Goal: Find specific page/section: Find specific page/section

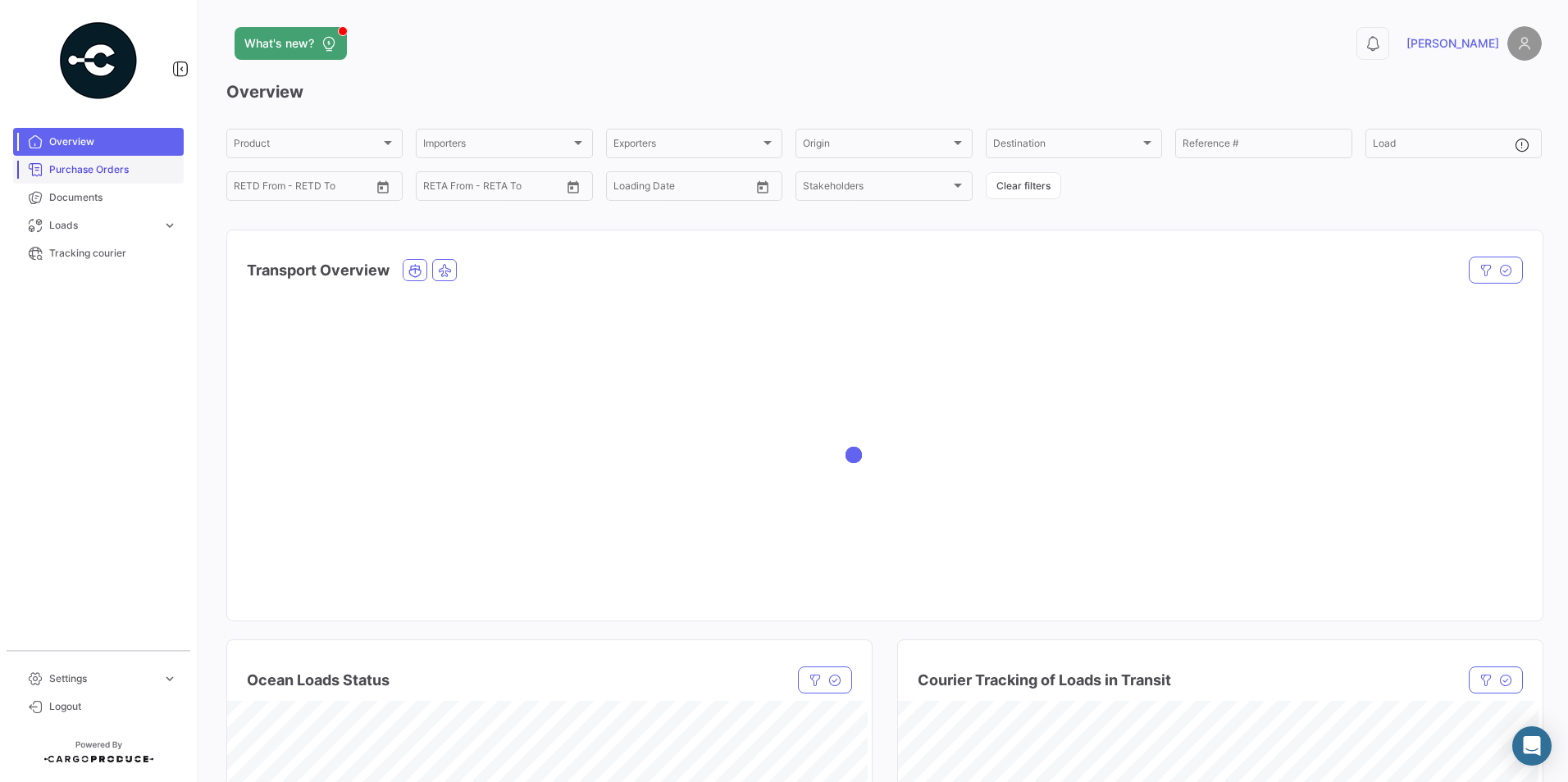
drag, startPoint x: 60, startPoint y: 167, endPoint x: 63, endPoint y: 180, distance: 13.3
click at [60, 167] on span "Purchase Orders" at bounding box center [113, 169] width 128 height 15
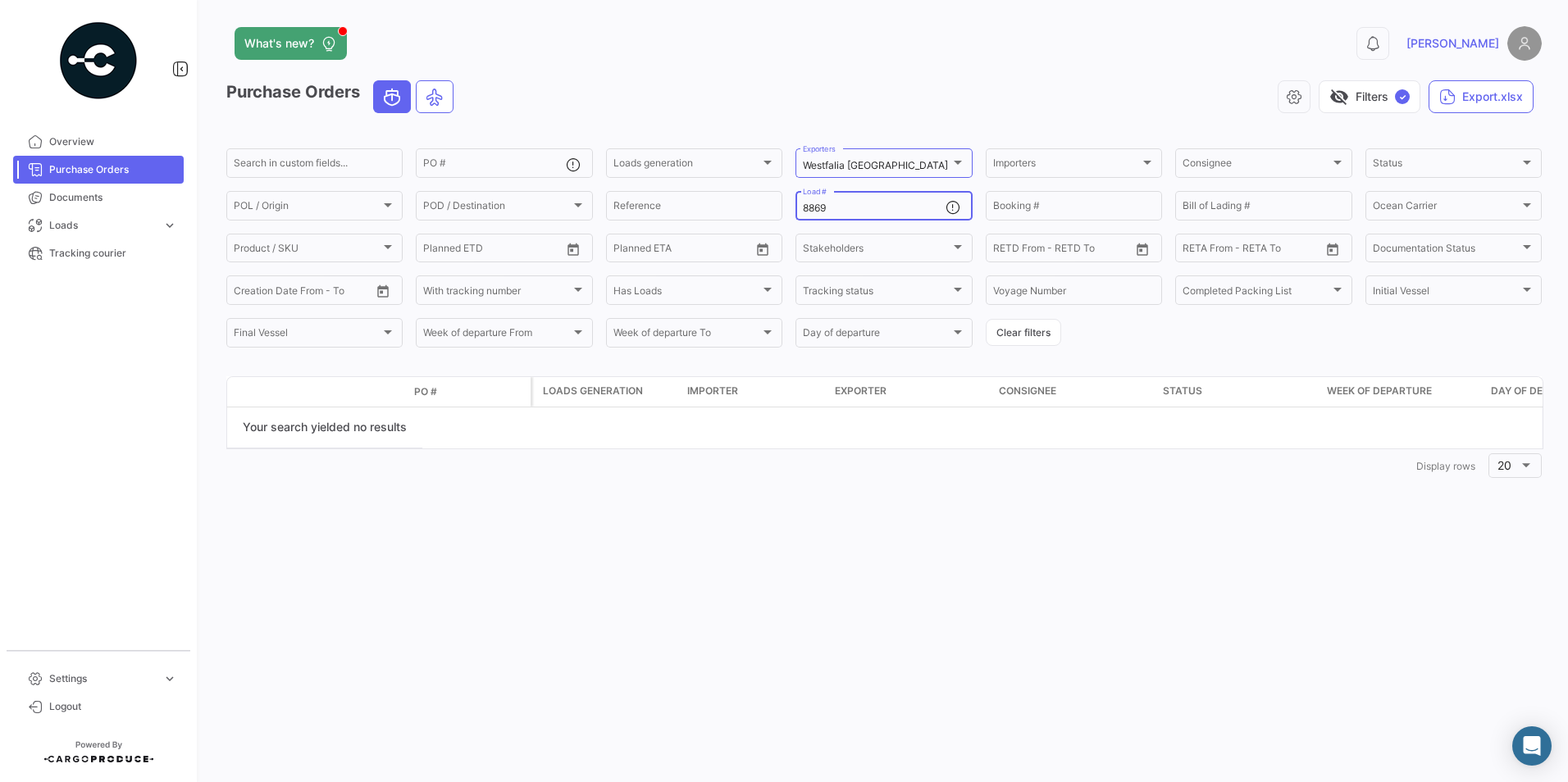
click at [846, 210] on input "8869" at bounding box center [873, 208] width 142 height 12
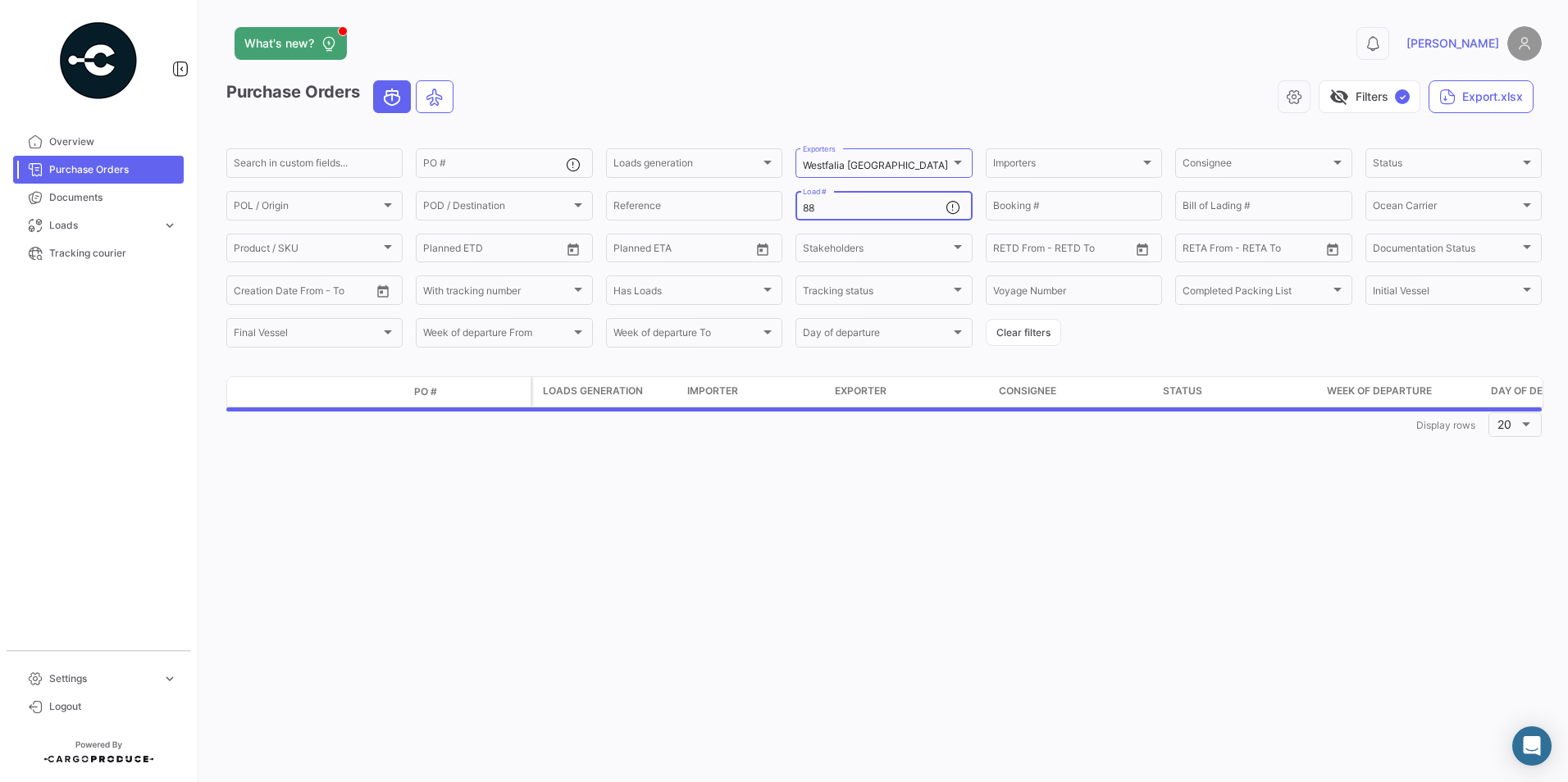
type input "8"
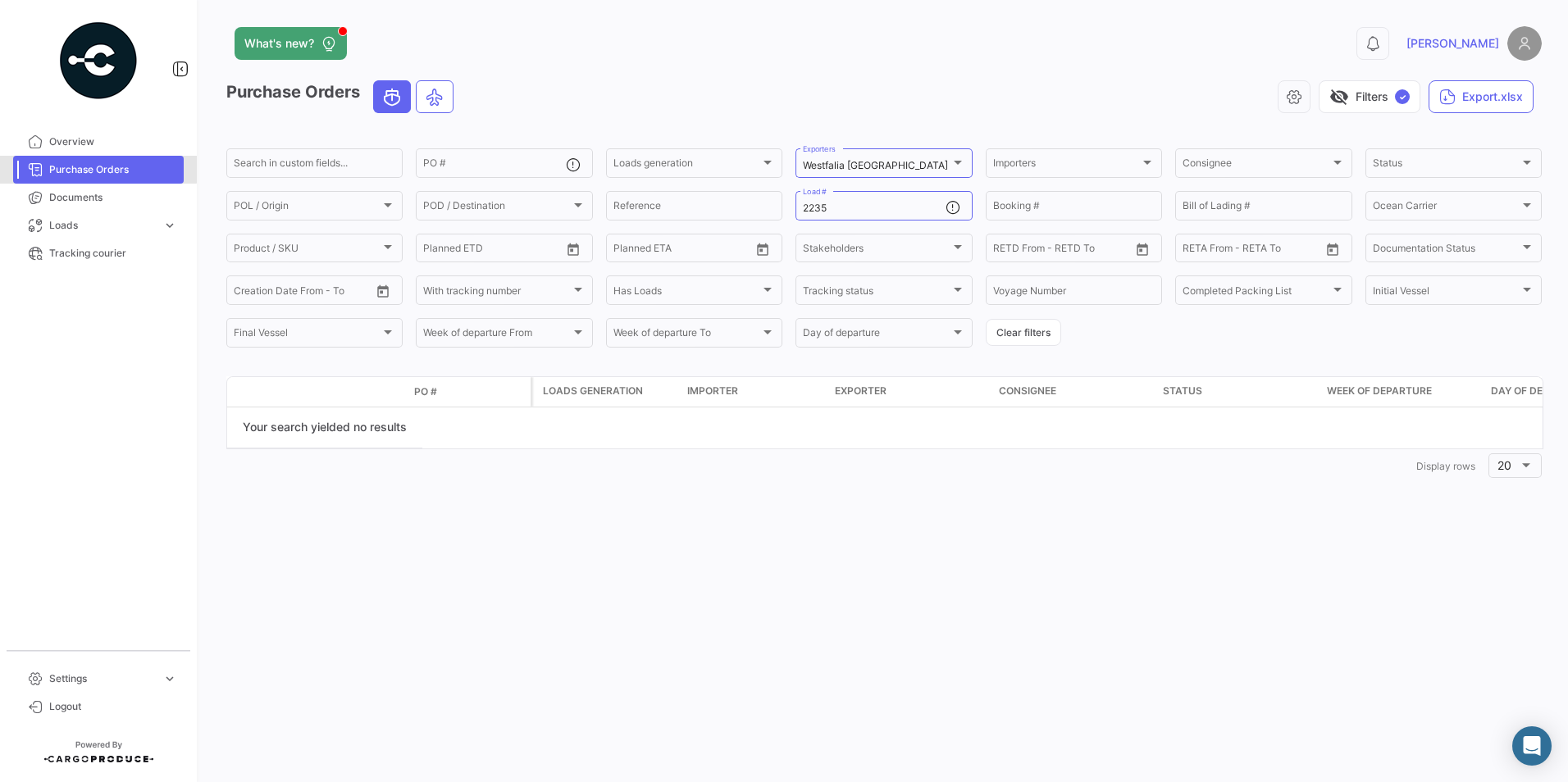
click at [72, 163] on span "Purchase Orders" at bounding box center [113, 169] width 128 height 15
click at [959, 163] on div at bounding box center [957, 163] width 8 height 4
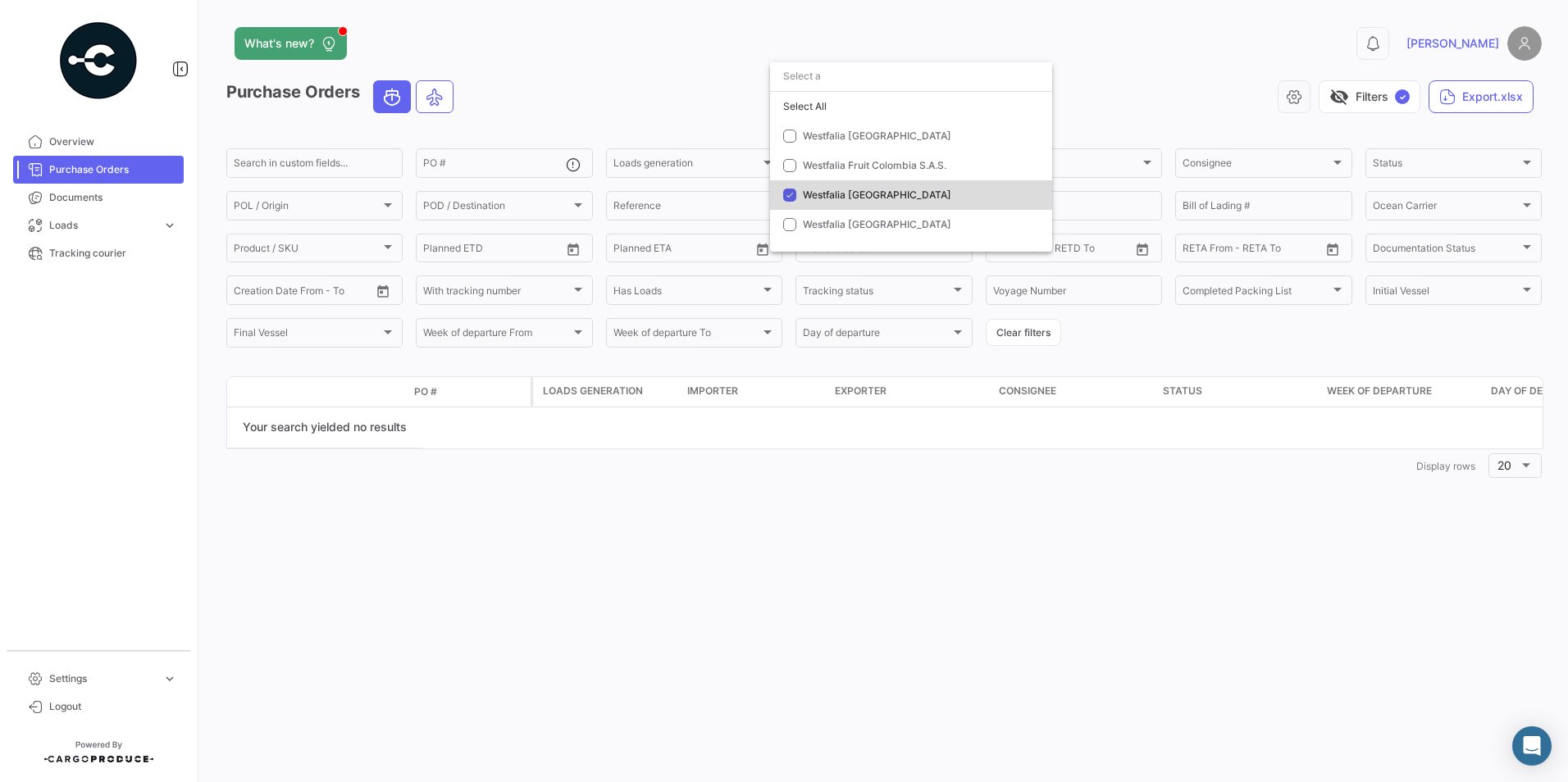
click at [825, 192] on span "Westfalia [GEOGRAPHIC_DATA]" at bounding box center [877, 194] width 149 height 12
click at [796, 187] on mat-option "Westfalia [GEOGRAPHIC_DATA]" at bounding box center [911, 195] width 282 height 30
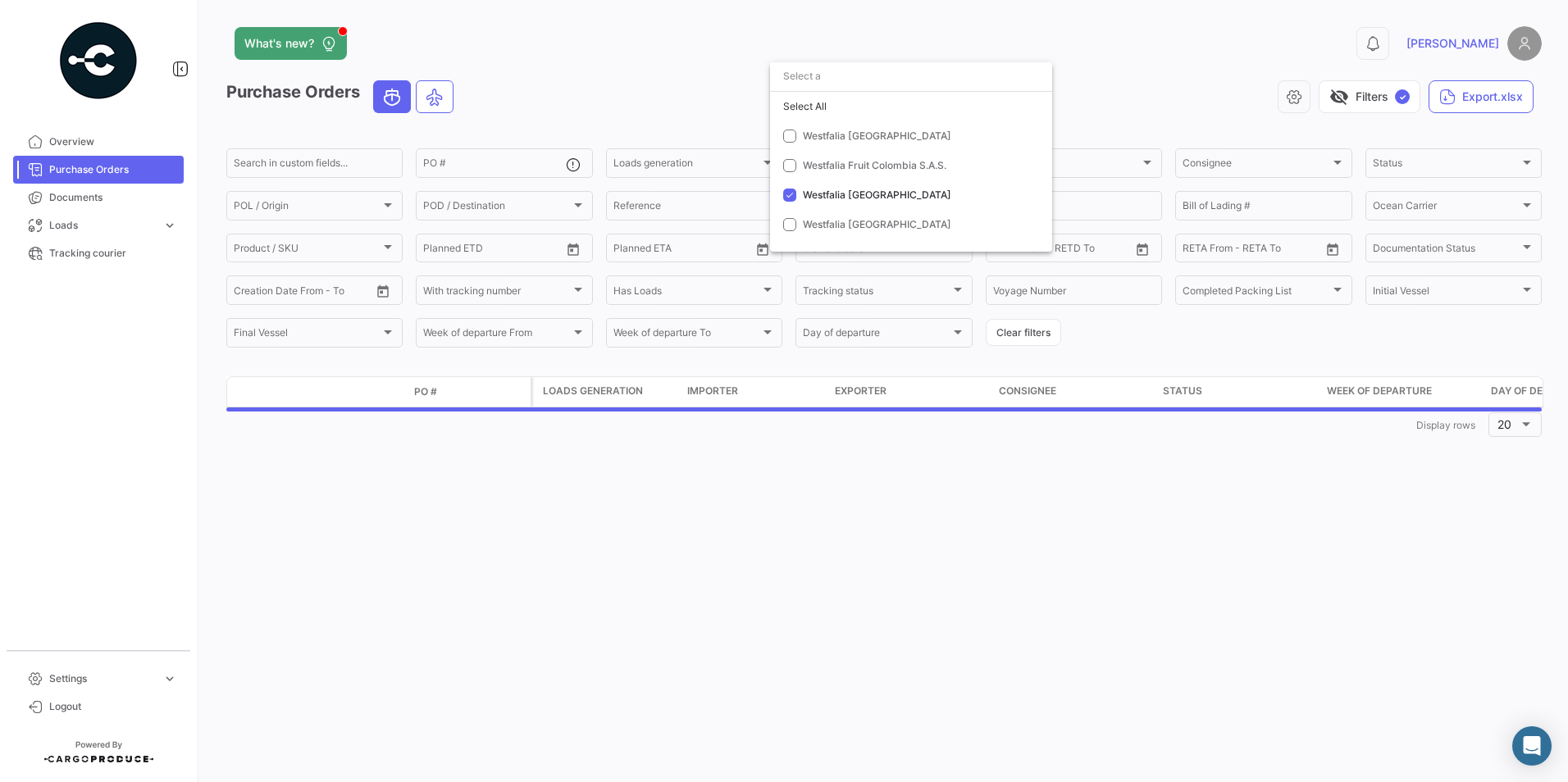
click at [783, 555] on div at bounding box center [784, 391] width 1568 height 782
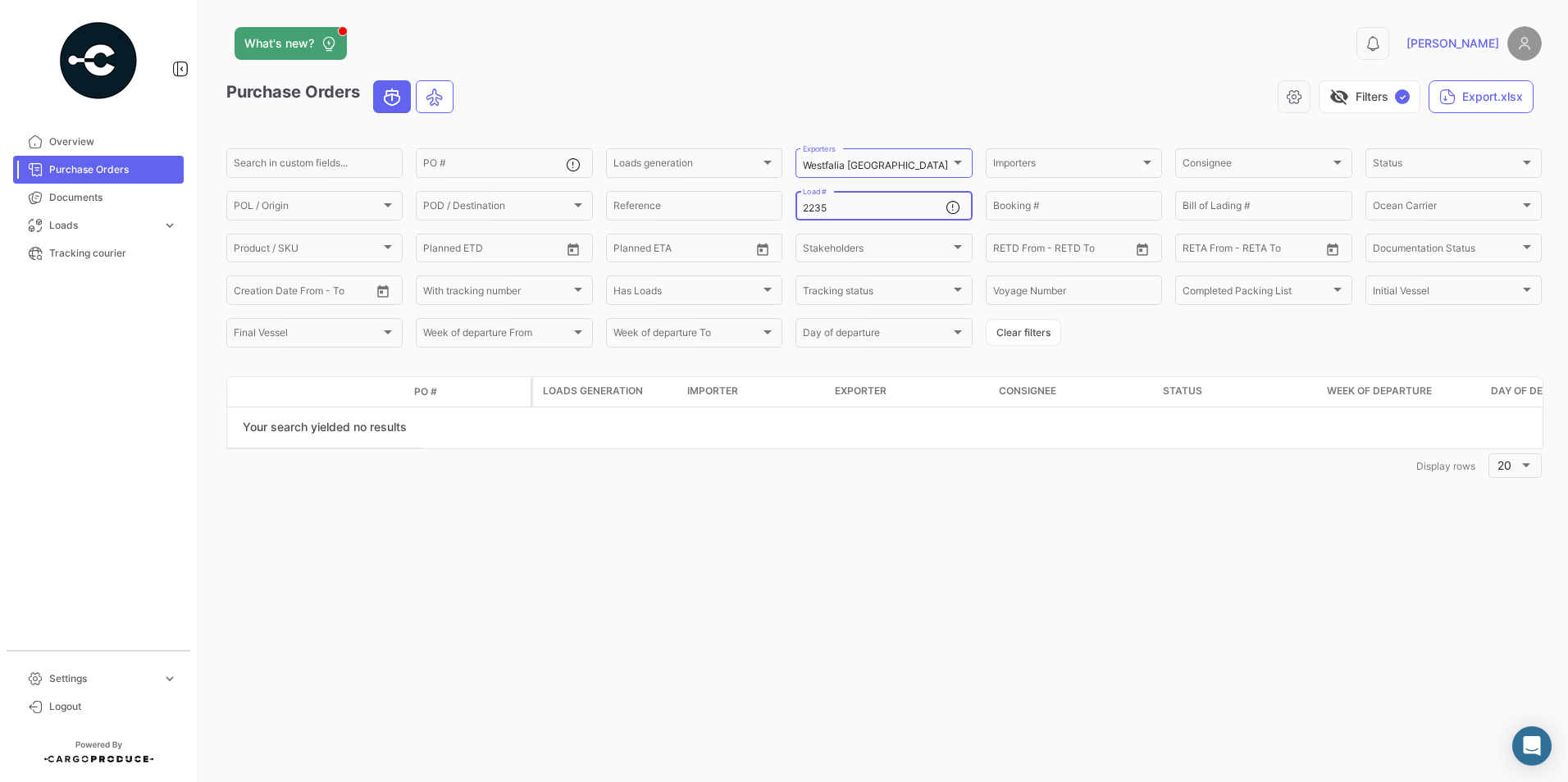
click at [842, 208] on input "2235" at bounding box center [873, 208] width 142 height 12
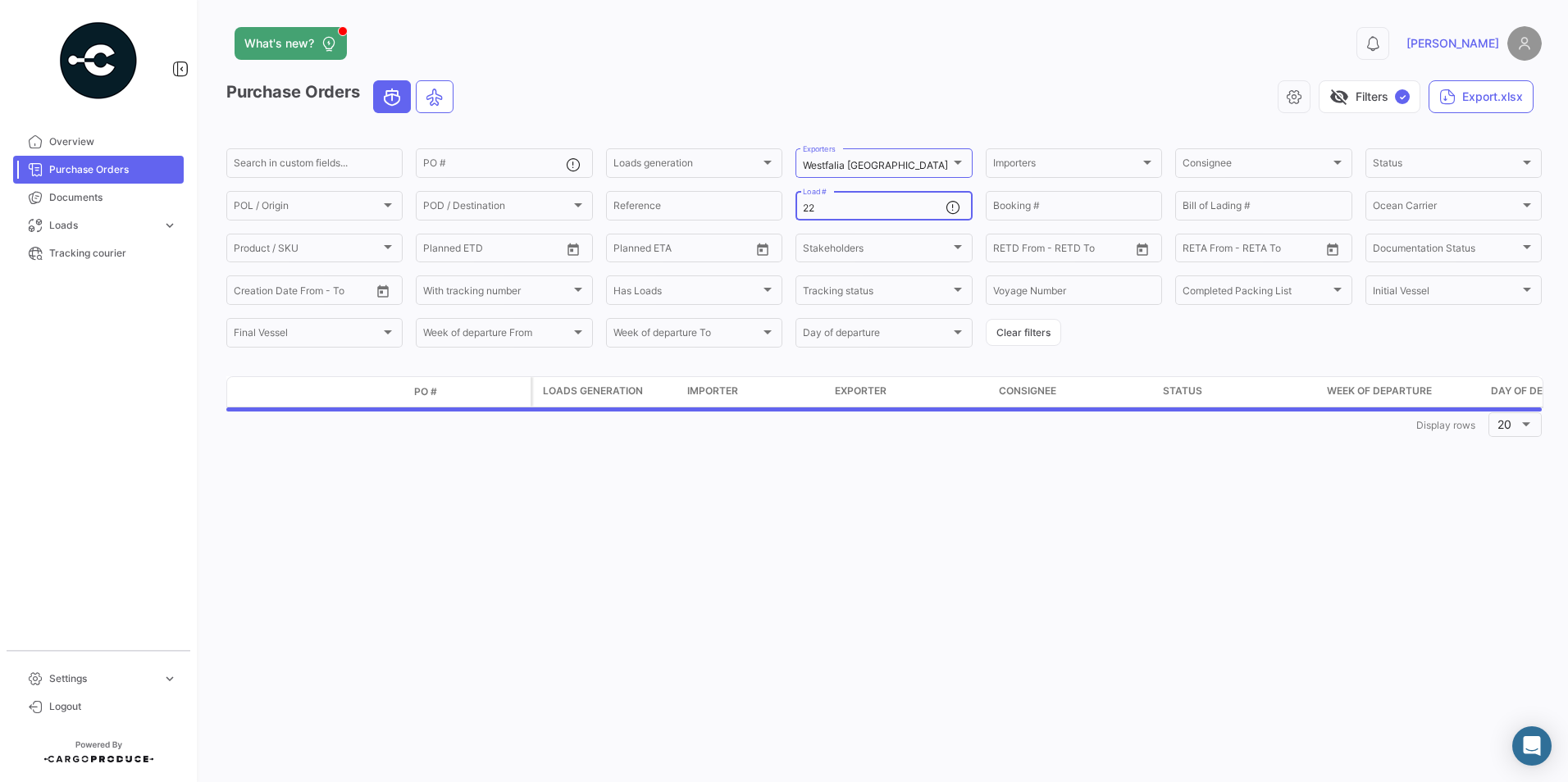
type input "2"
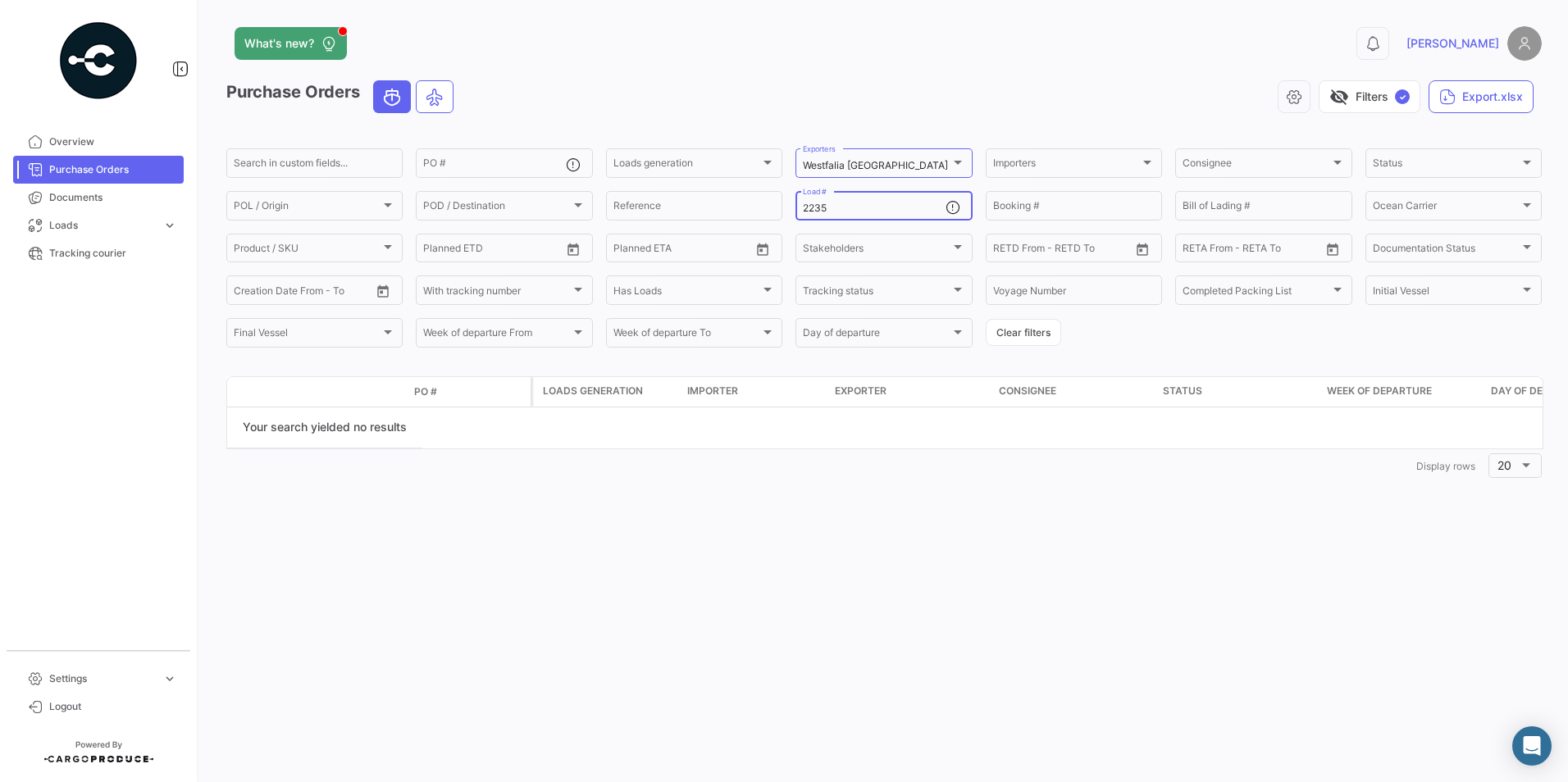
click at [840, 206] on input "2235" at bounding box center [873, 208] width 142 height 12
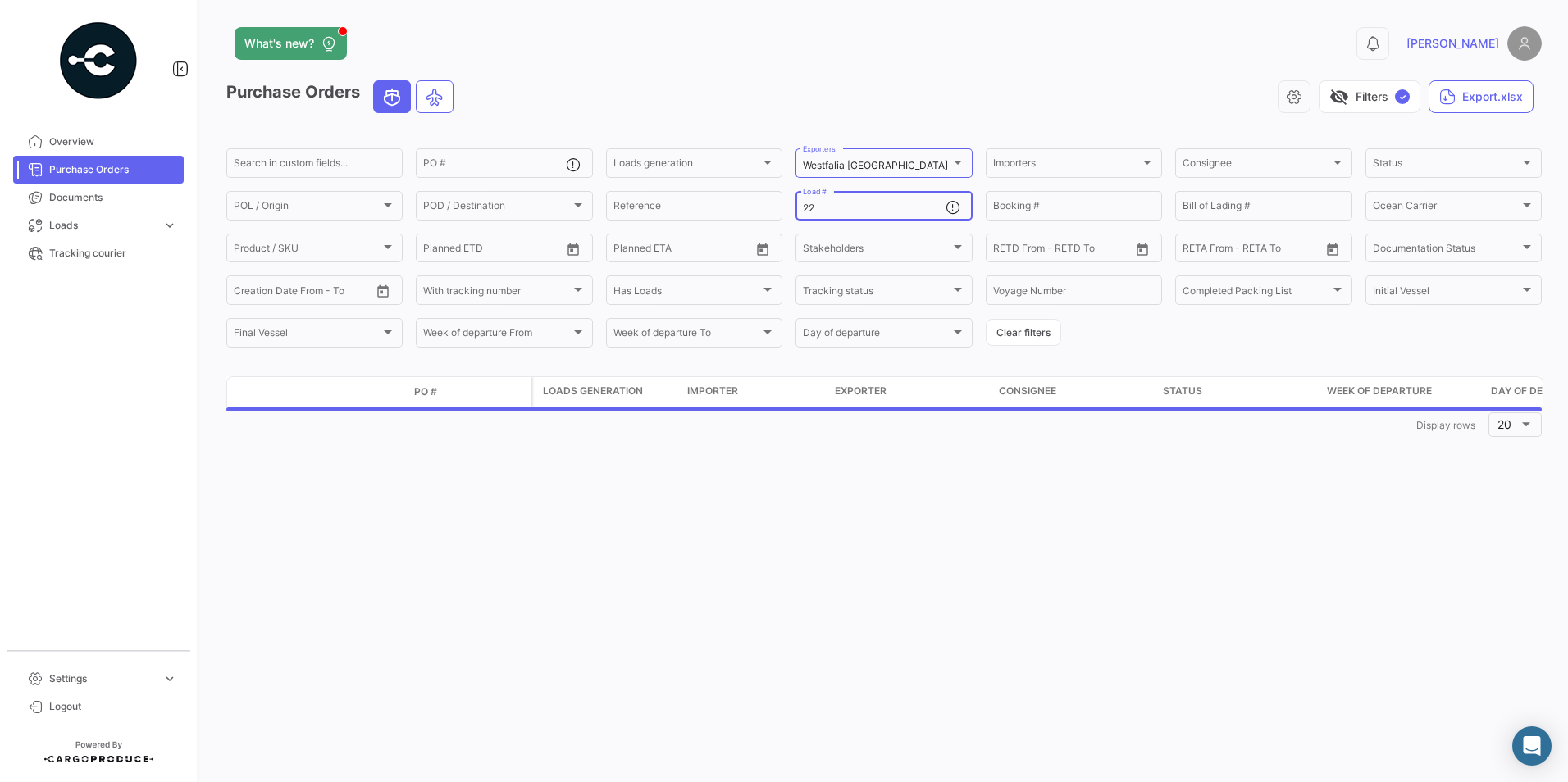
type input "2"
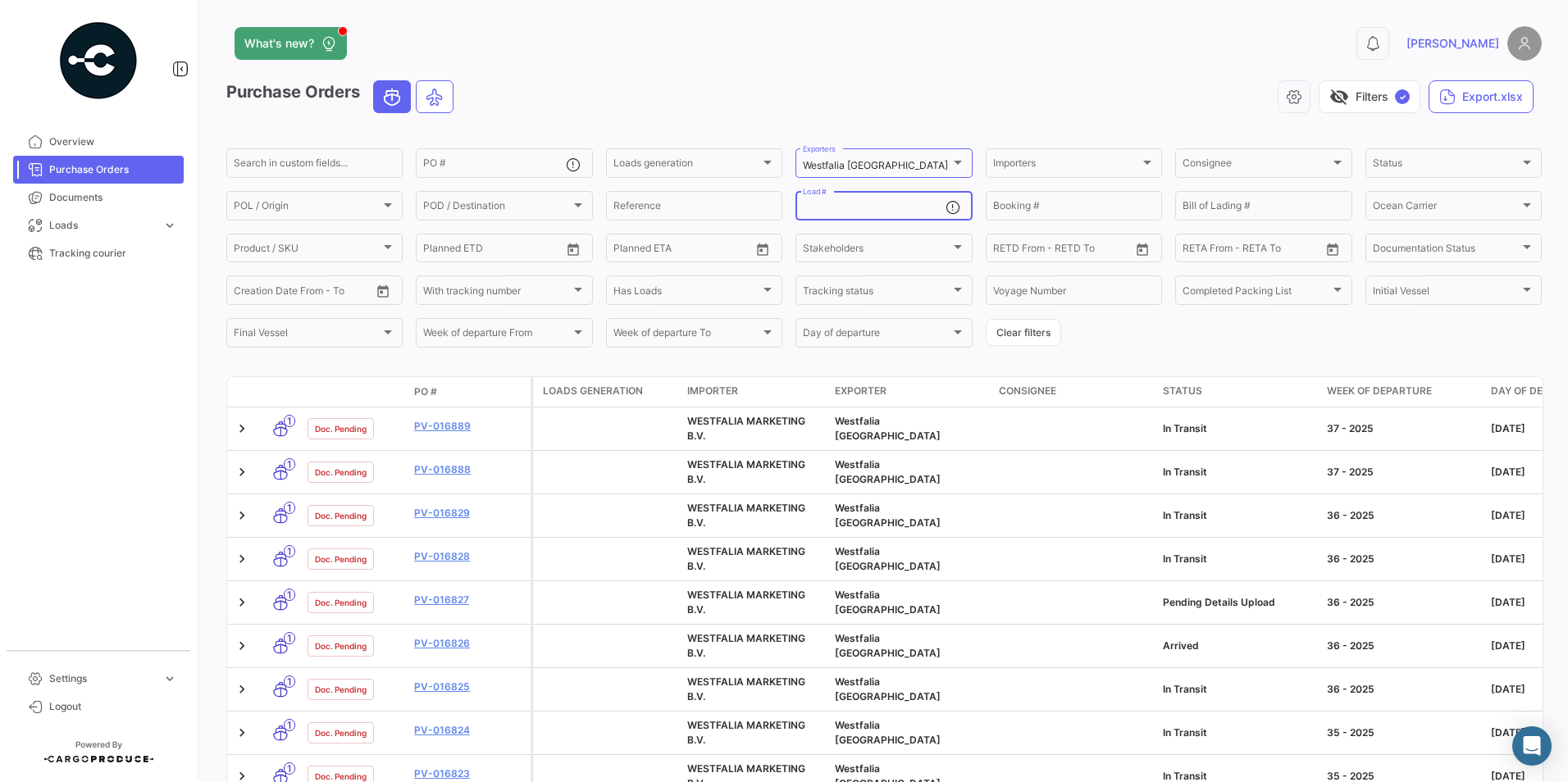
click at [840, 206] on input "Load #" at bounding box center [873, 208] width 142 height 12
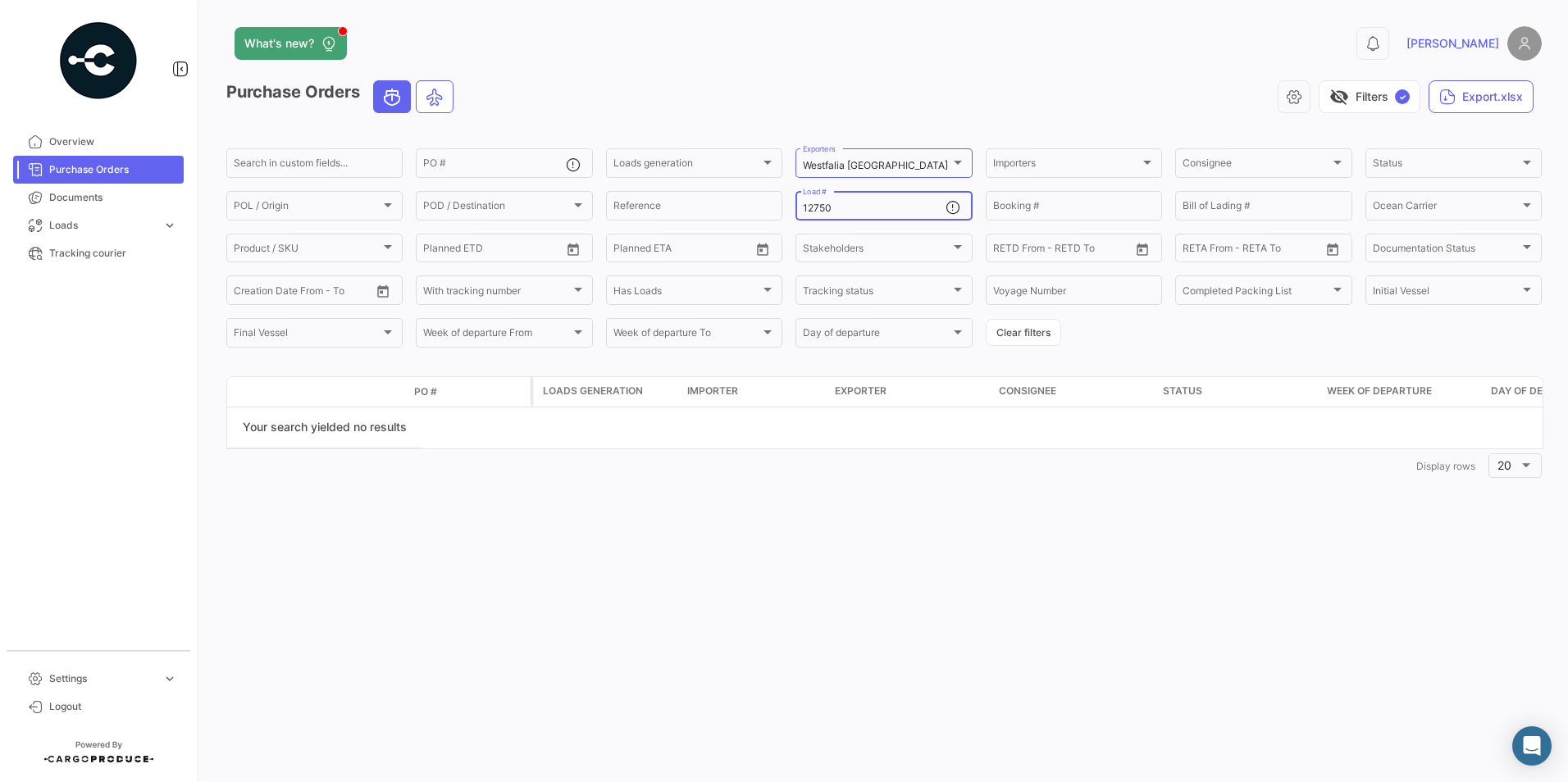
click at [850, 210] on input "12750" at bounding box center [873, 208] width 142 height 12
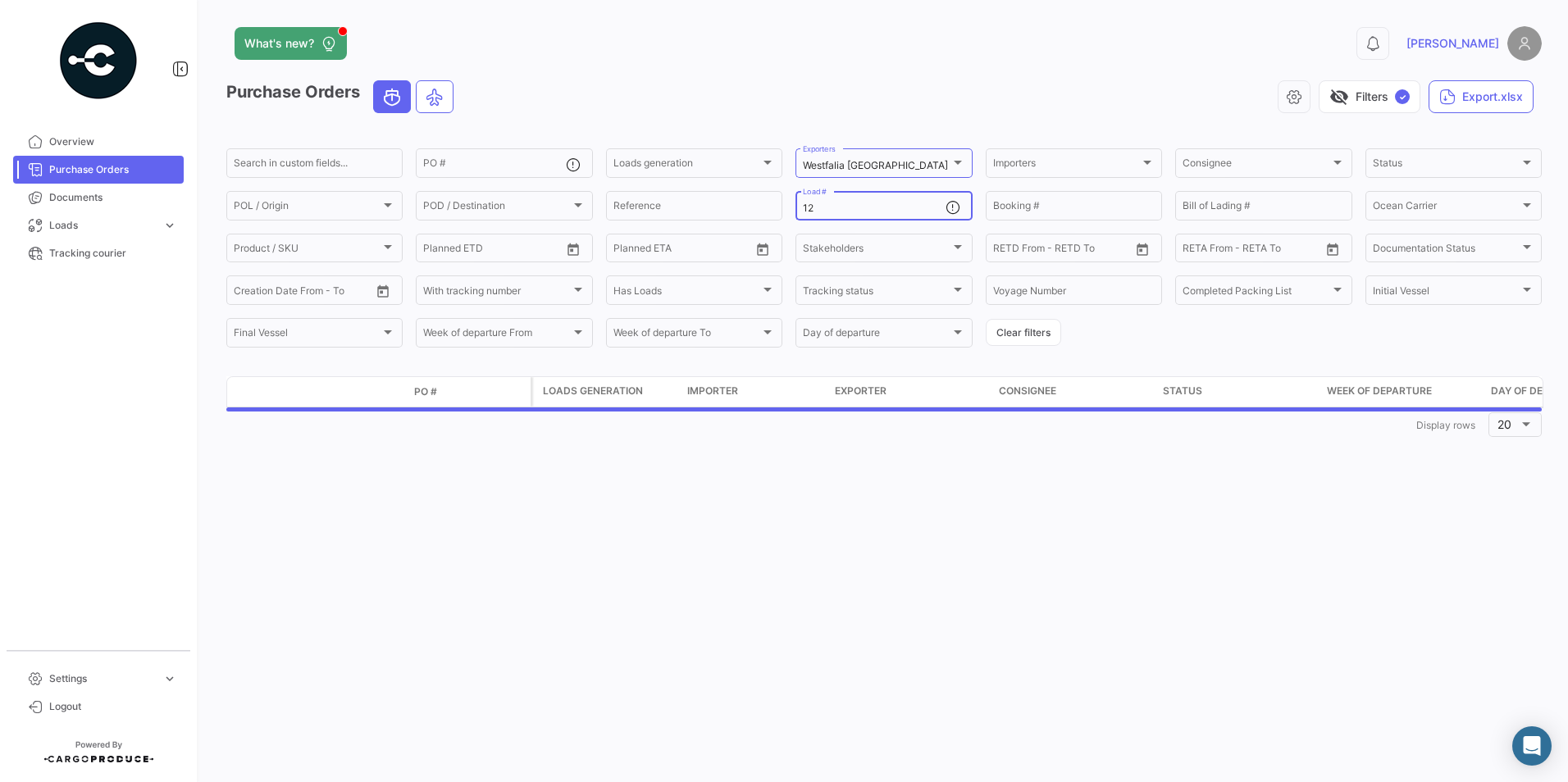
type input "1"
type input "c"
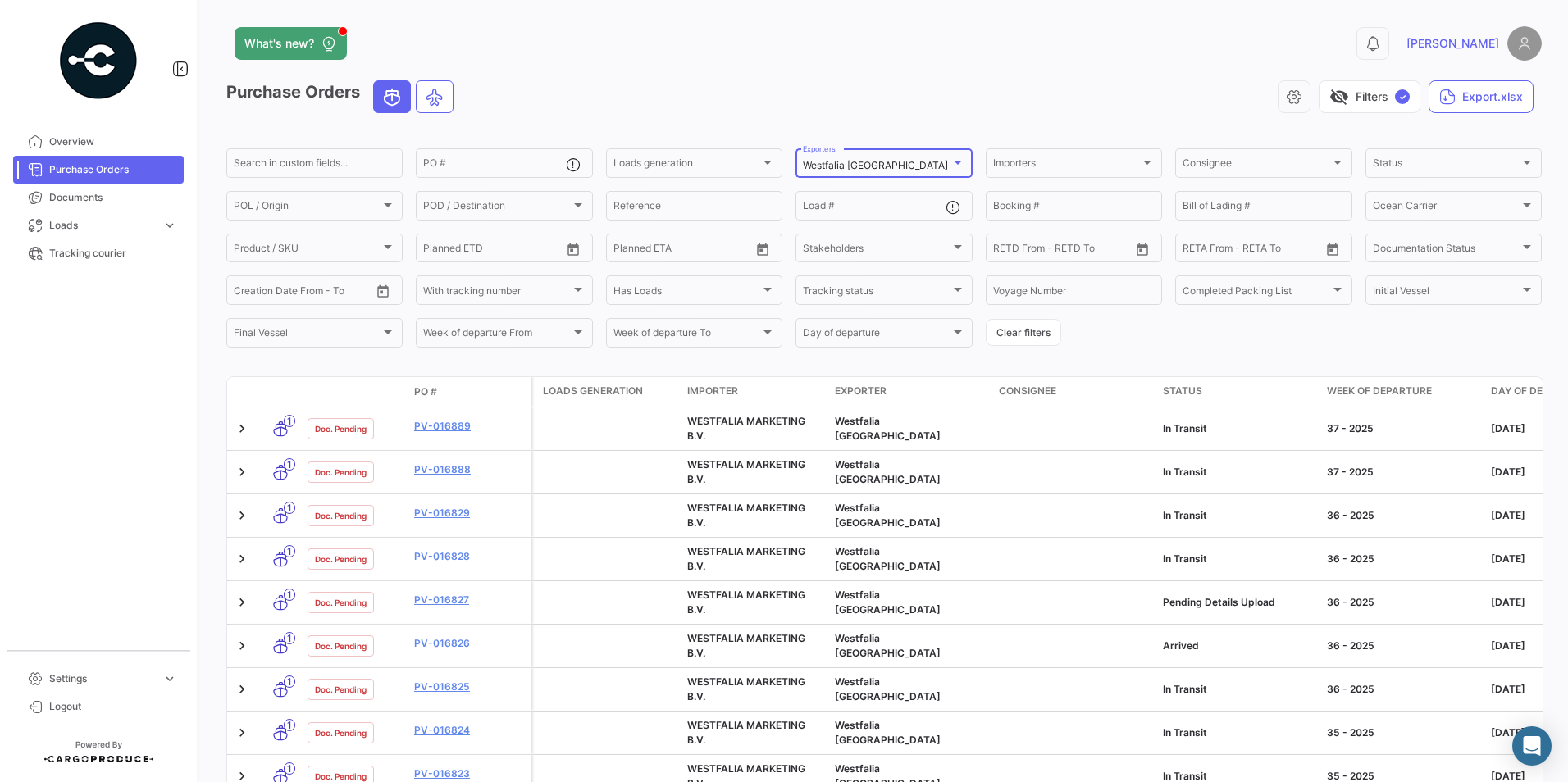
click at [953, 163] on div at bounding box center [957, 163] width 8 height 4
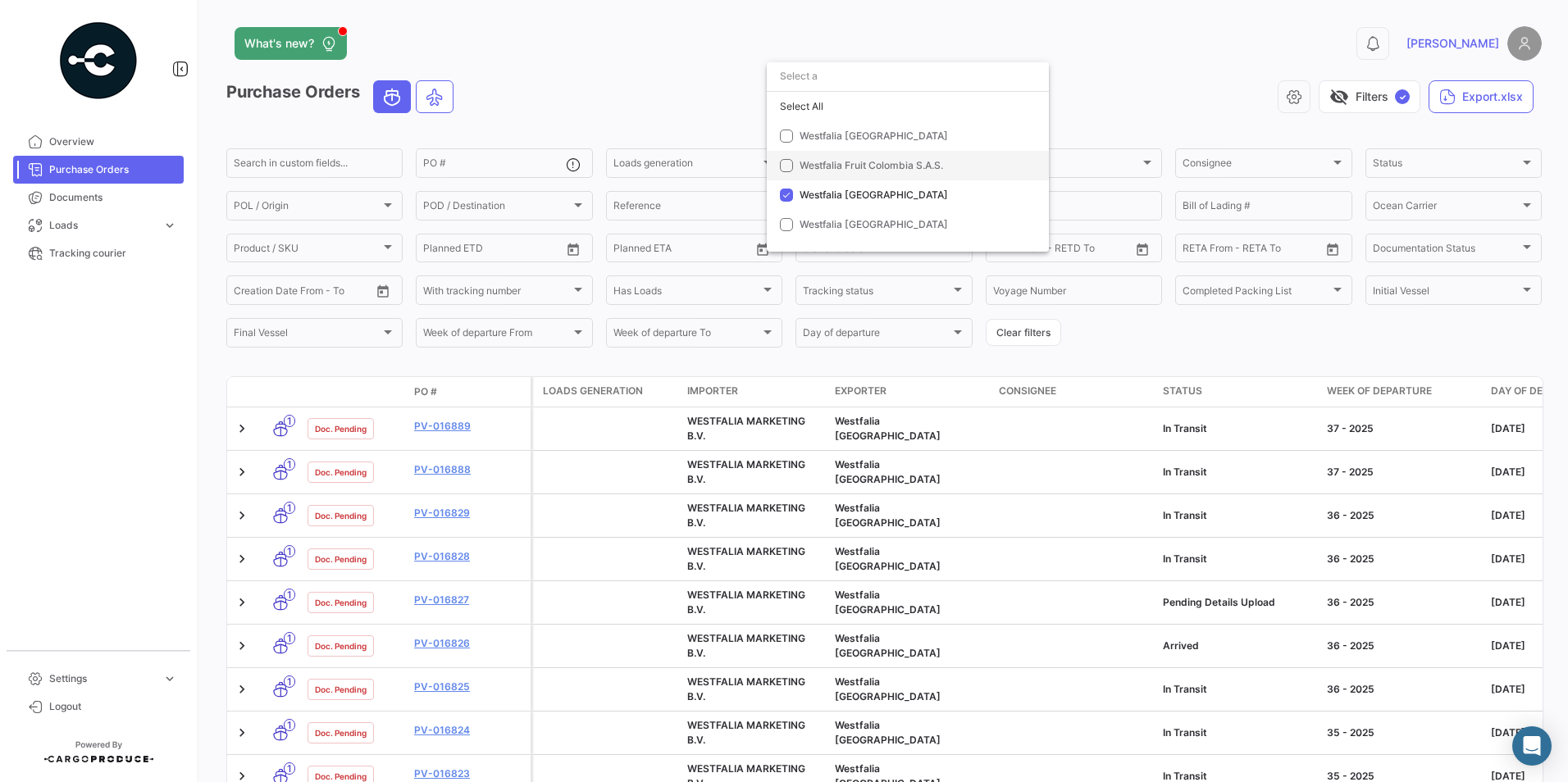
click at [953, 163] on span "Westfalia Fruit Colombia S.A.S." at bounding box center [915, 166] width 230 height 15
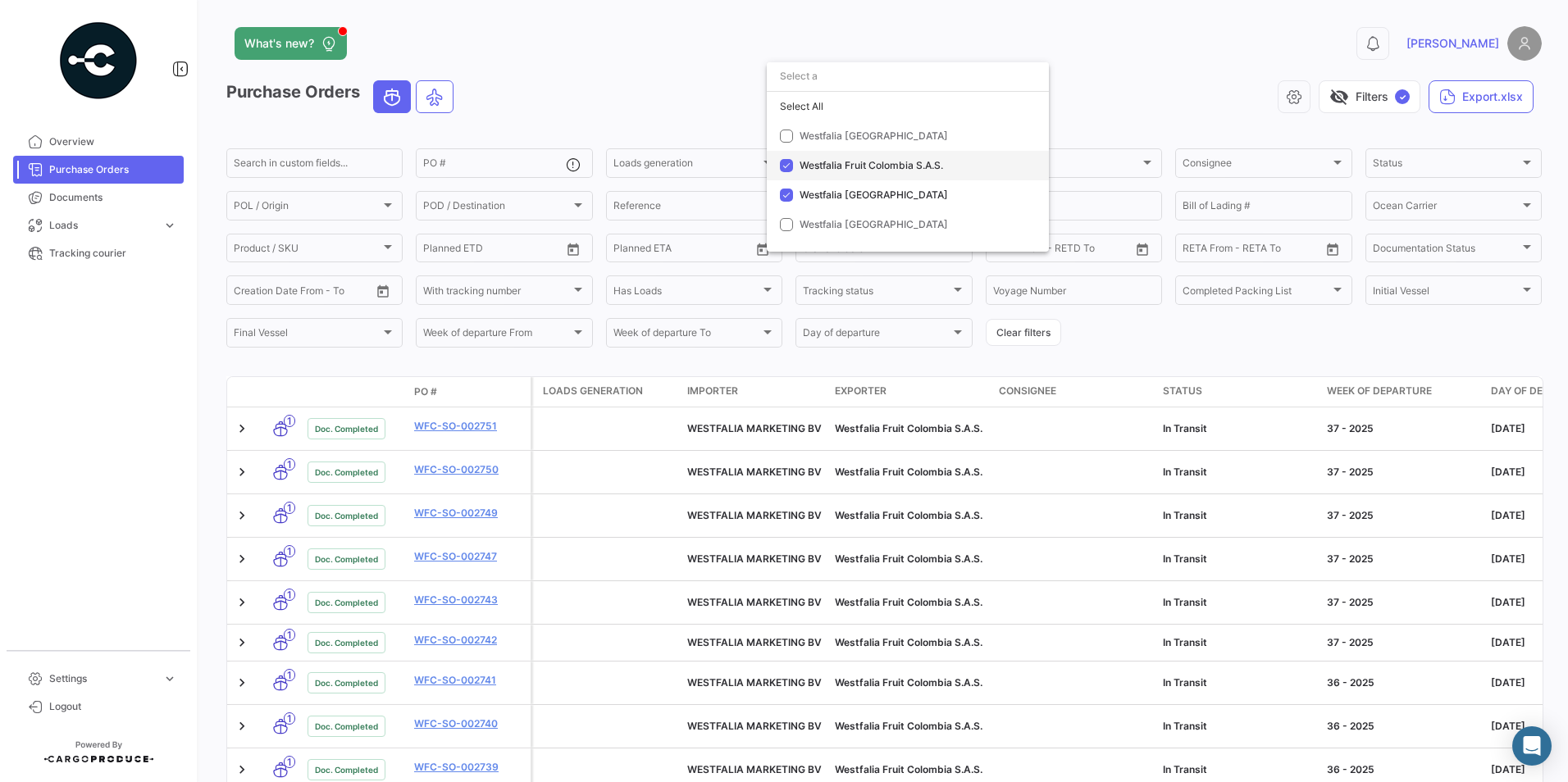
click at [787, 164] on mat-pseudo-checkbox at bounding box center [786, 166] width 13 height 13
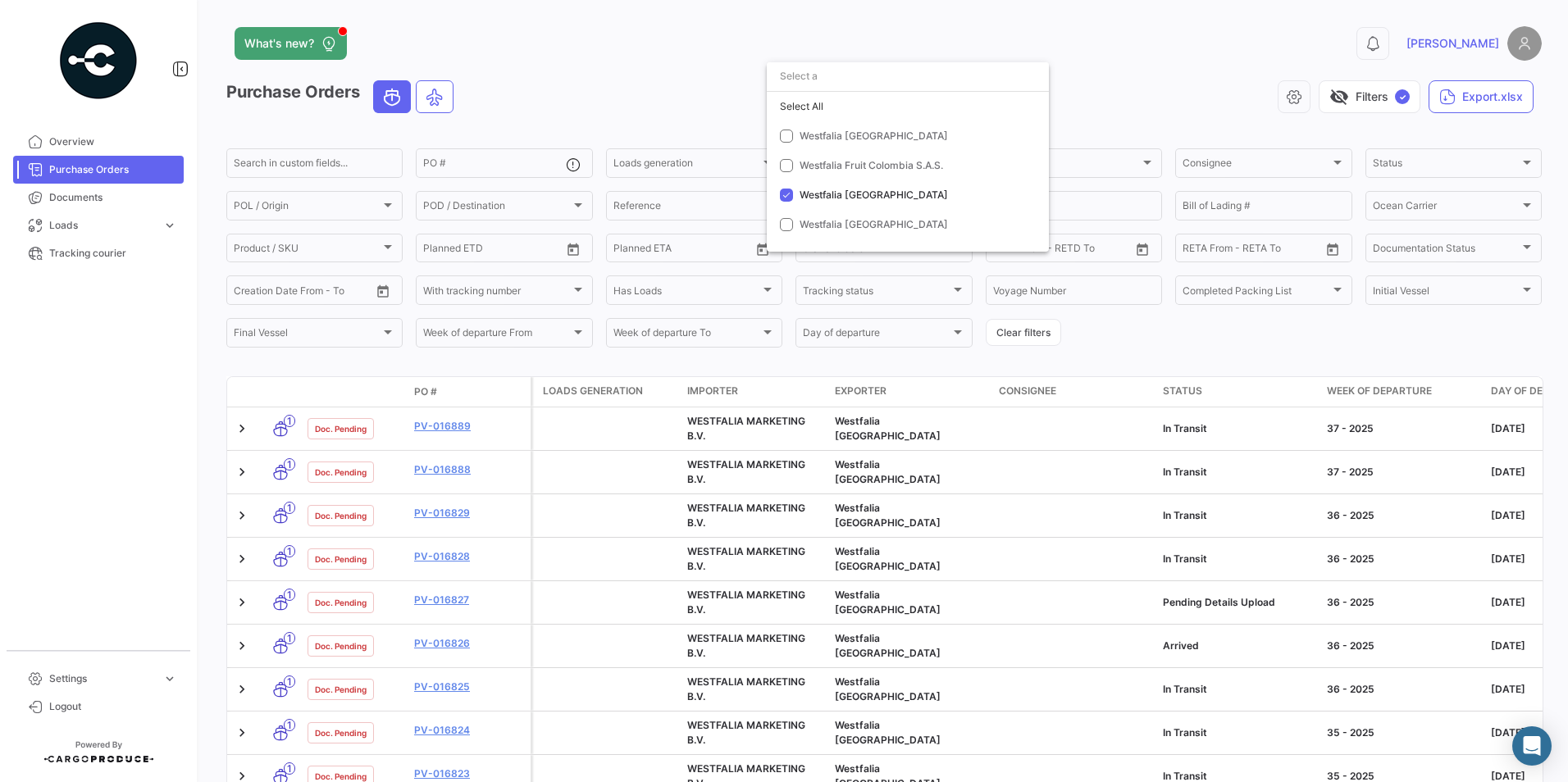
click at [811, 388] on div at bounding box center [784, 391] width 1568 height 782
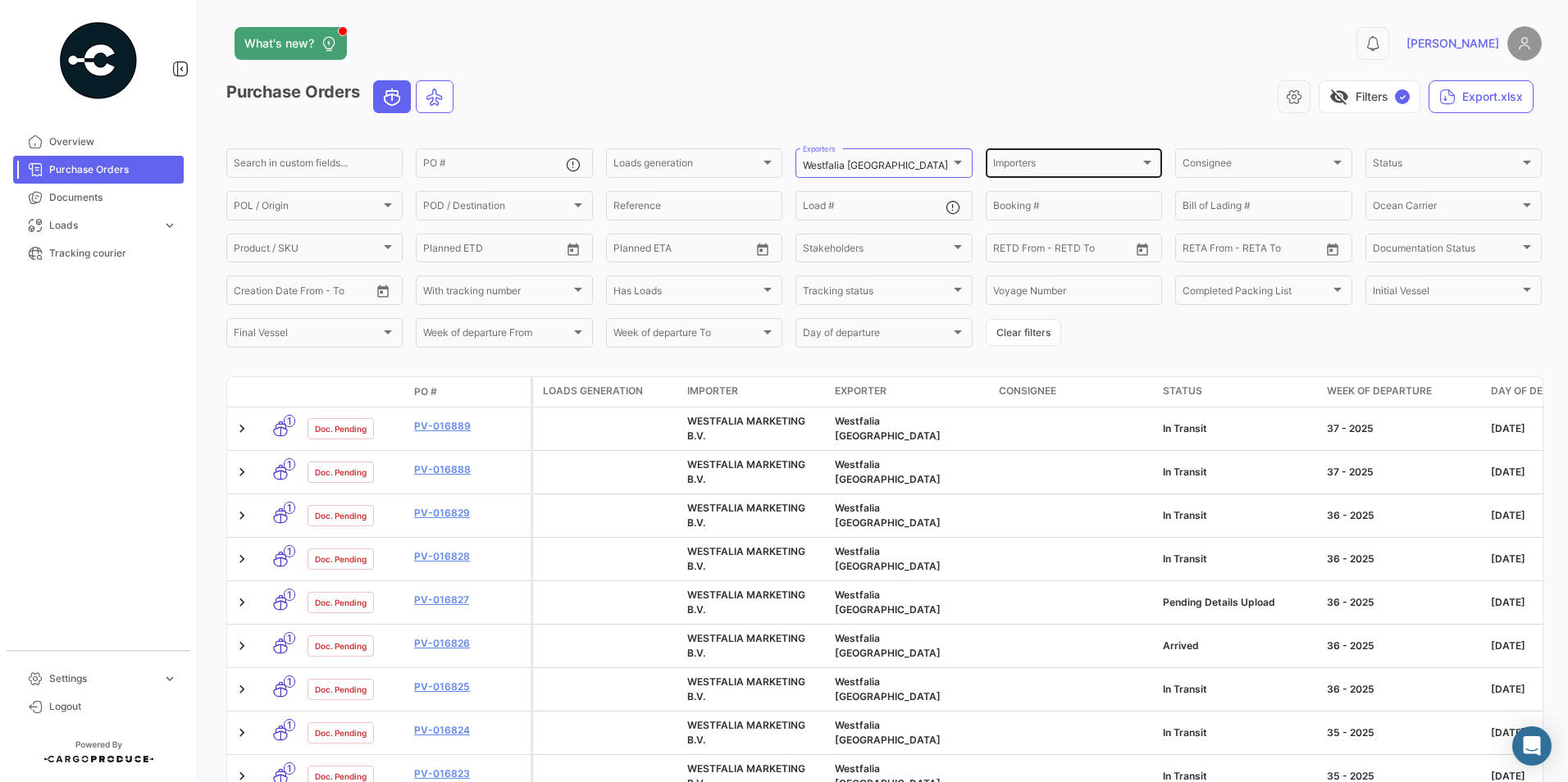
click at [1142, 157] on div at bounding box center [1147, 162] width 15 height 13
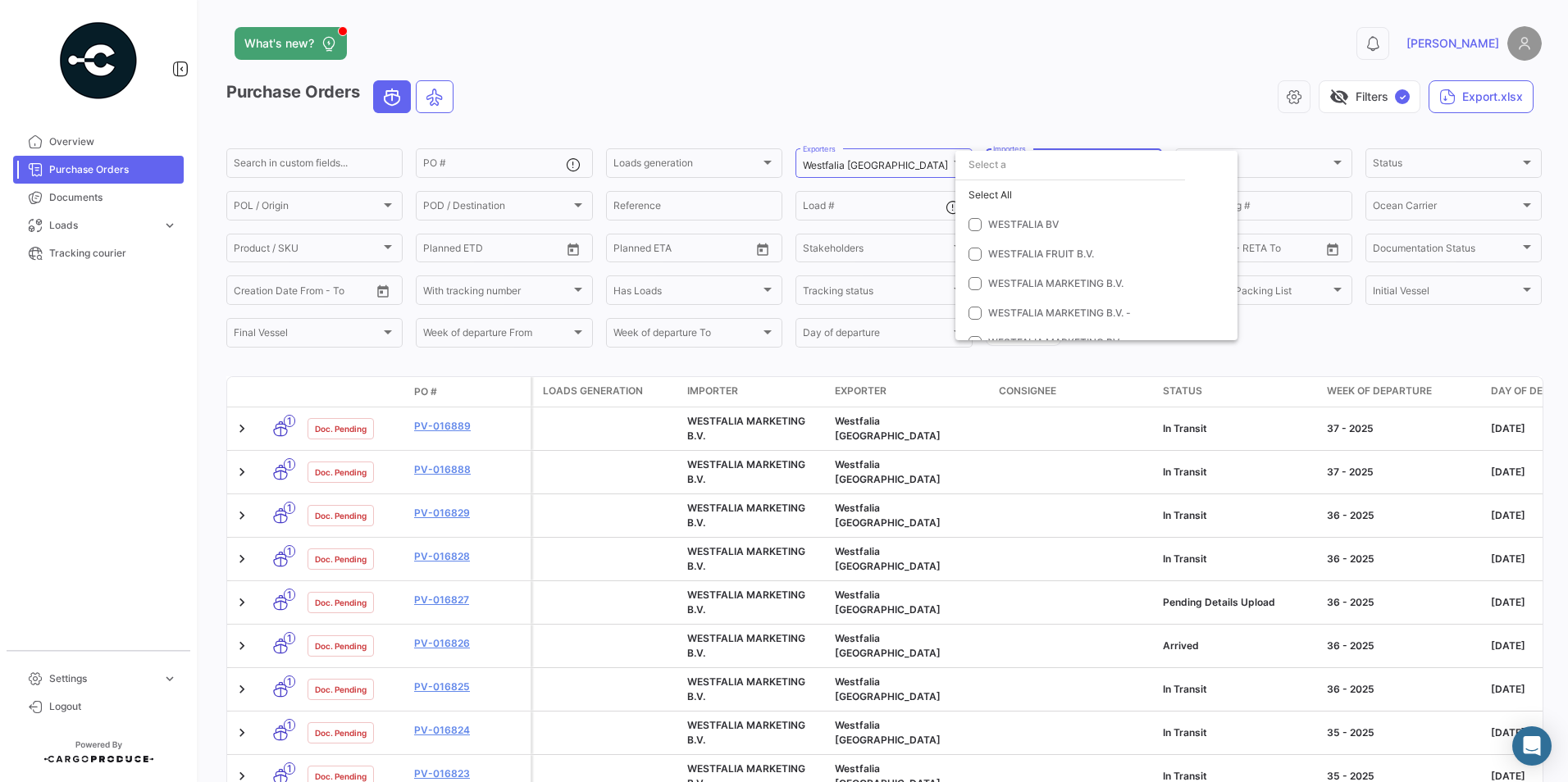
click at [881, 325] on div at bounding box center [784, 391] width 1568 height 782
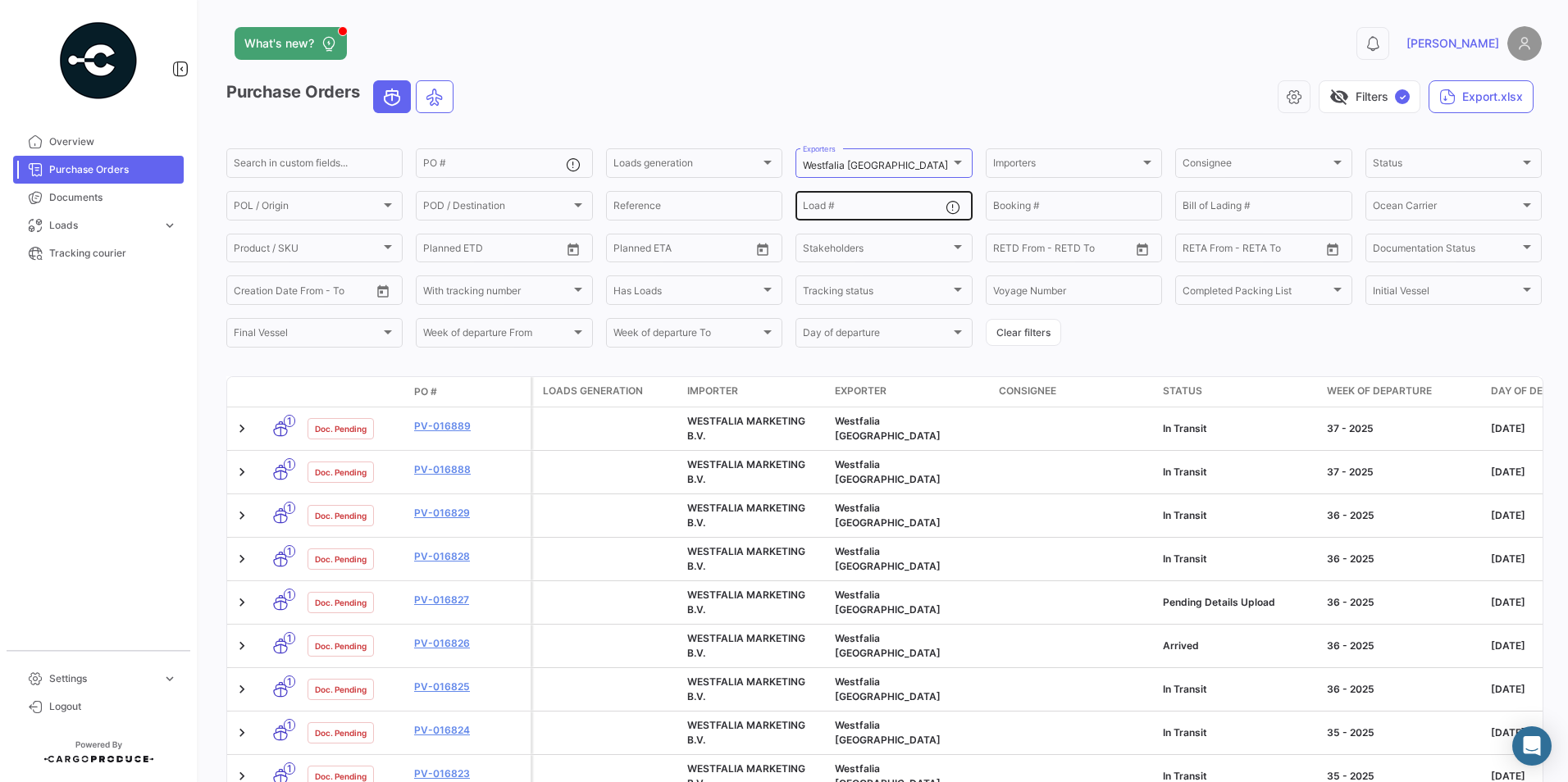
click at [833, 206] on input "Load #" at bounding box center [873, 208] width 142 height 12
click at [832, 212] on input "Load #" at bounding box center [873, 208] width 142 height 12
click at [832, 206] on input "Load #" at bounding box center [873, 208] width 142 height 12
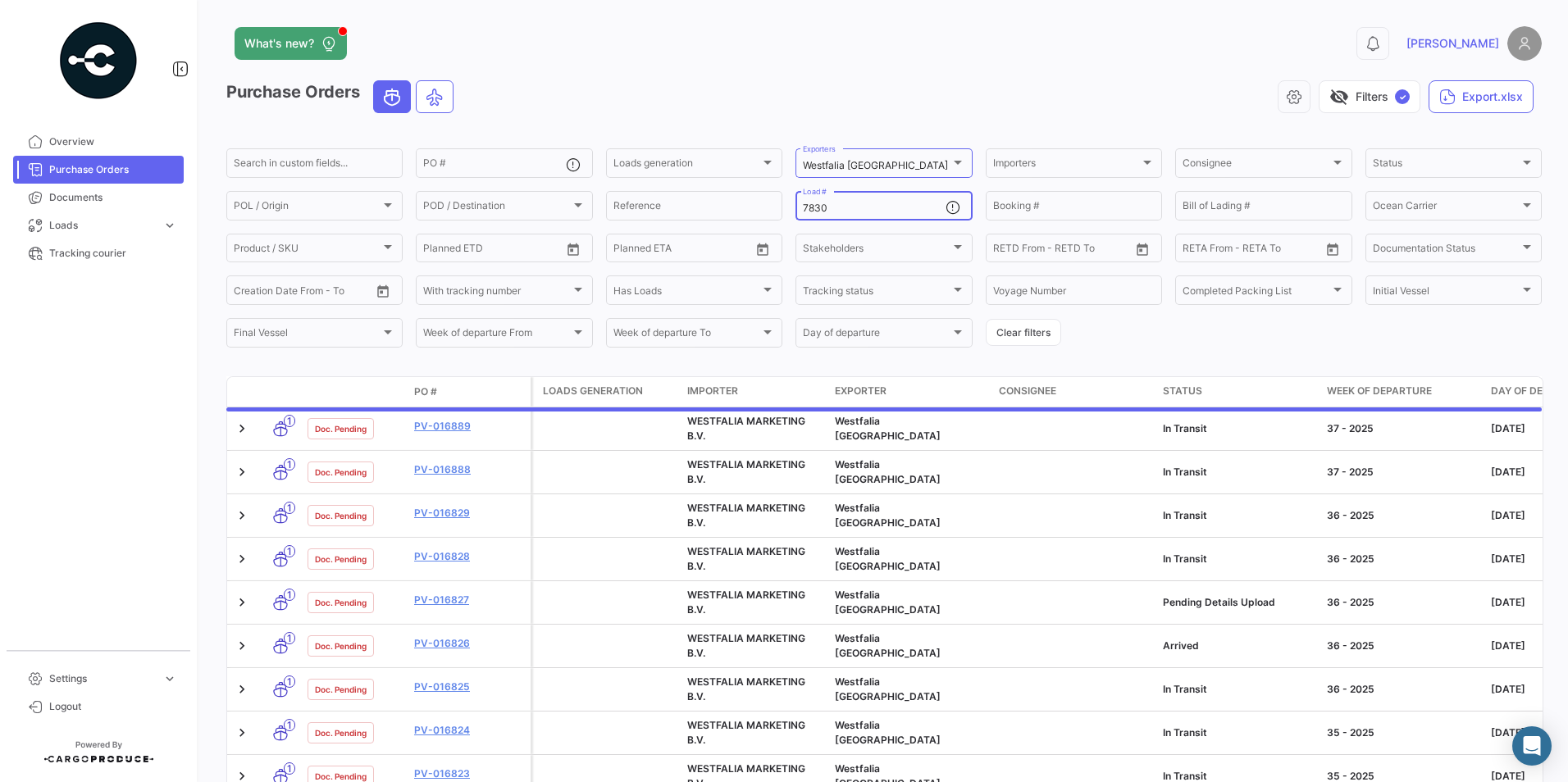
type input "7830"
